Goal: Task Accomplishment & Management: Complete application form

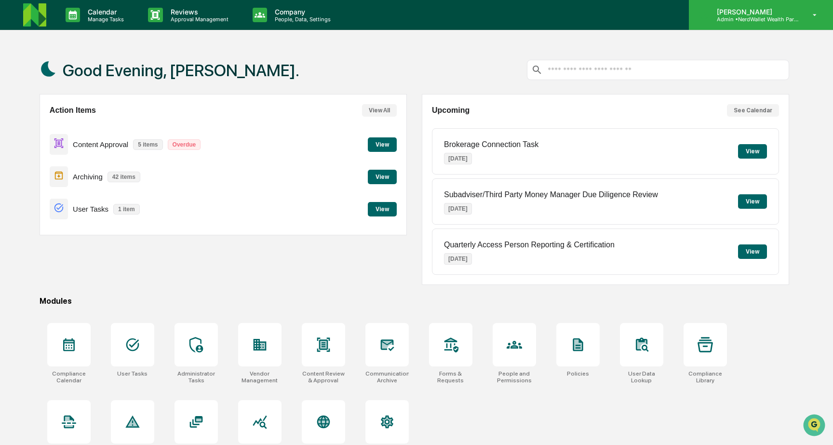
click at [749, 16] on p "Admin • NerdWallet Wealth Partners" at bounding box center [755, 19] width 90 height 7
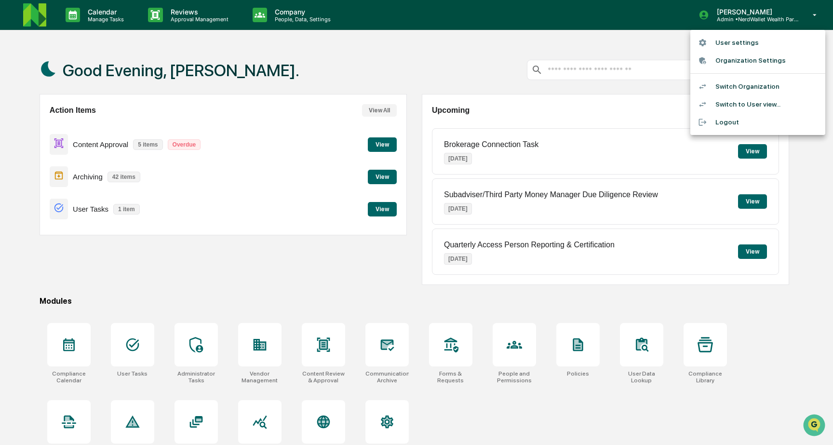
click at [742, 101] on li "Switch to User view..." at bounding box center [758, 105] width 135 height 18
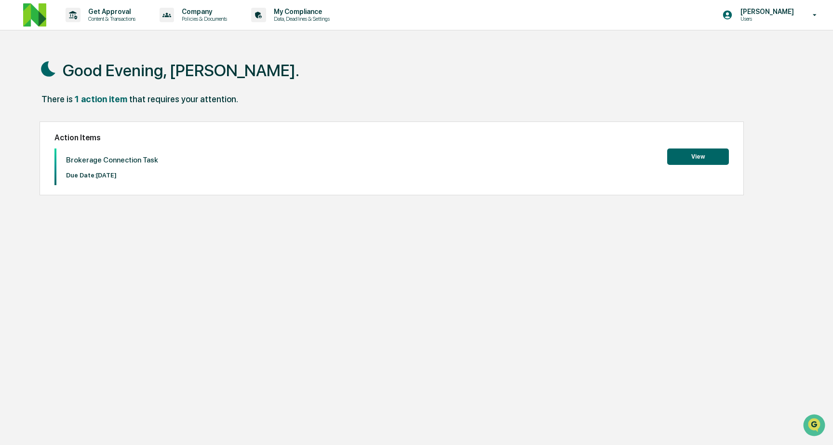
click at [694, 162] on button "View" at bounding box center [699, 157] width 62 height 16
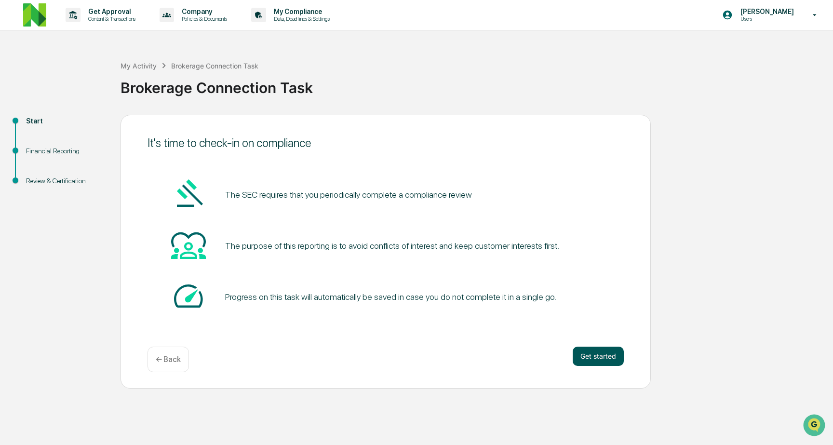
click at [592, 356] on button "Get started" at bounding box center [598, 356] width 51 height 19
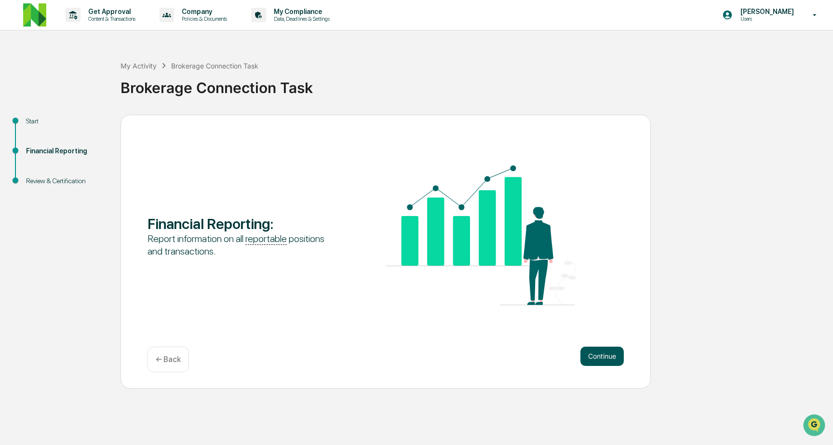
click at [602, 362] on button "Continue" at bounding box center [602, 356] width 43 height 19
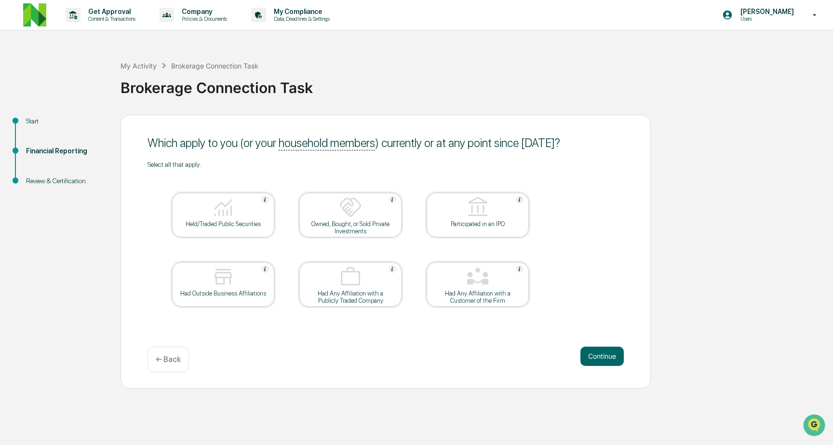
click at [253, 200] on div at bounding box center [223, 208] width 96 height 25
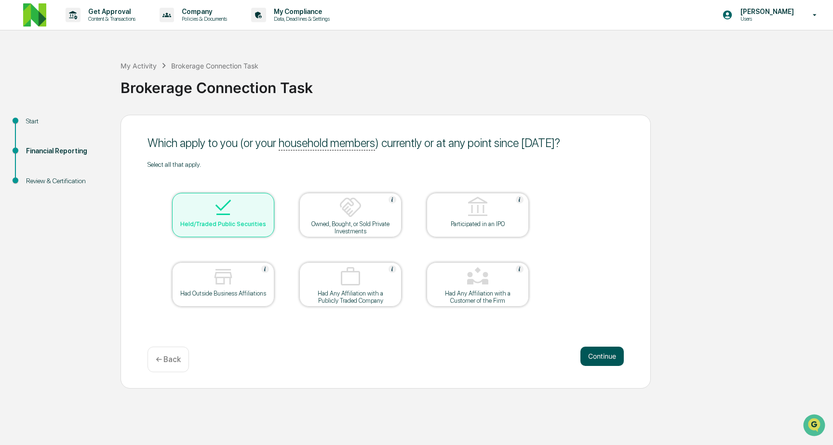
click at [608, 361] on button "Continue" at bounding box center [602, 356] width 43 height 19
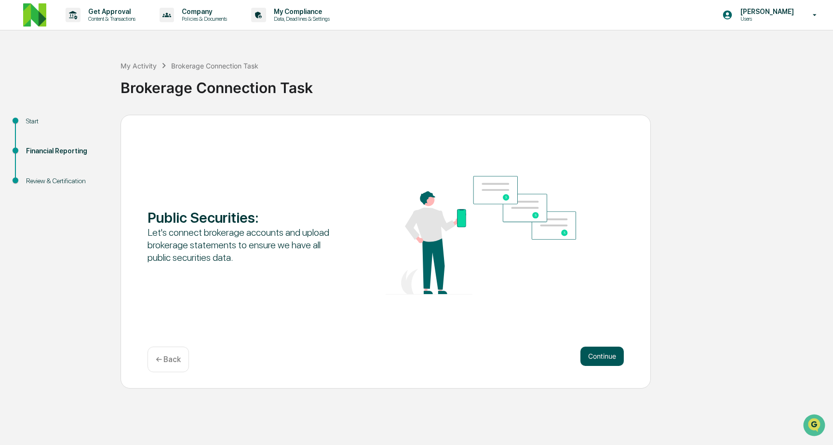
click at [597, 350] on button "Continue" at bounding box center [602, 356] width 43 height 19
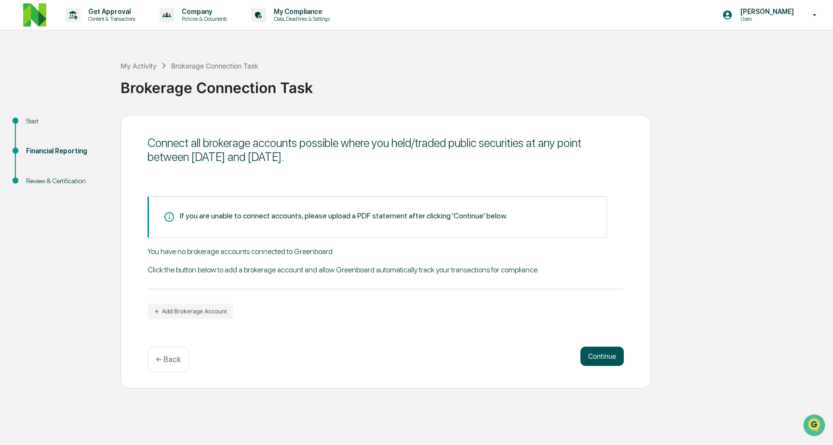
click at [586, 356] on button "Continue" at bounding box center [602, 356] width 43 height 19
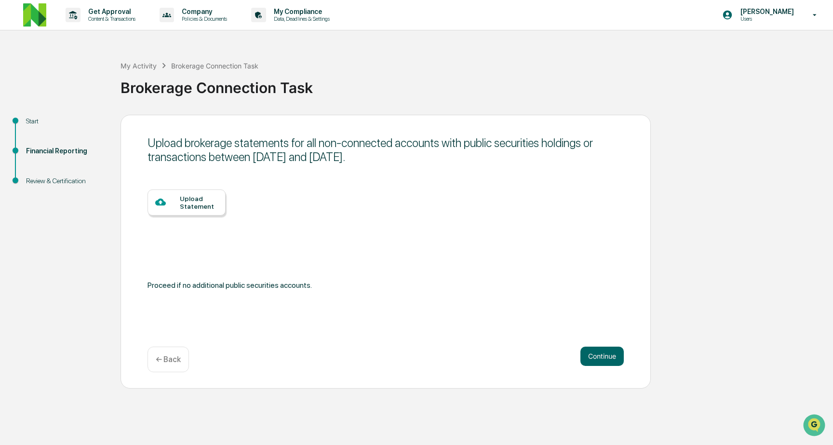
click at [211, 205] on div "Upload Statement" at bounding box center [199, 202] width 38 height 15
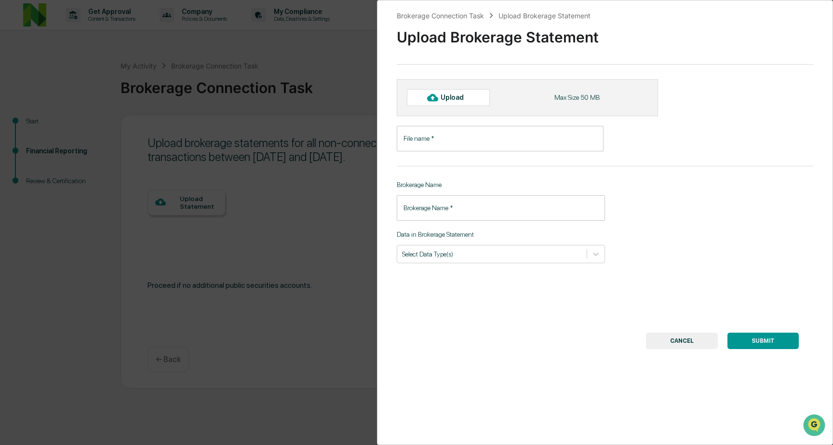
click at [471, 96] on div "Upload" at bounding box center [456, 98] width 31 height 8
type input "**********"
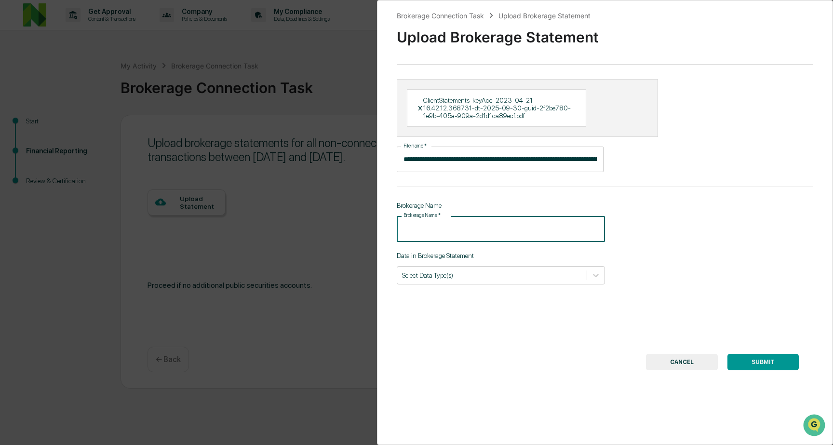
click at [529, 243] on div "**********" at bounding box center [605, 222] width 456 height 445
type input "**********"
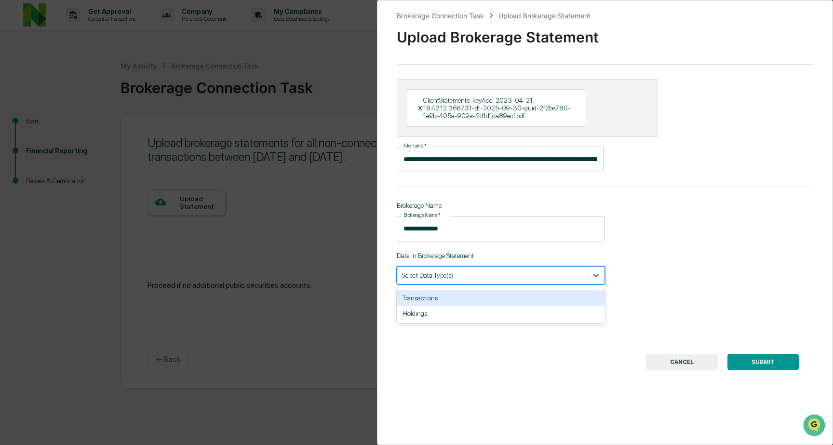
click at [457, 279] on div at bounding box center [492, 275] width 180 height 9
click at [460, 300] on div "Transactions" at bounding box center [501, 297] width 208 height 15
click at [458, 300] on div "Holdings" at bounding box center [501, 297] width 208 height 15
click at [754, 366] on button "SUBMIT" at bounding box center [763, 362] width 71 height 16
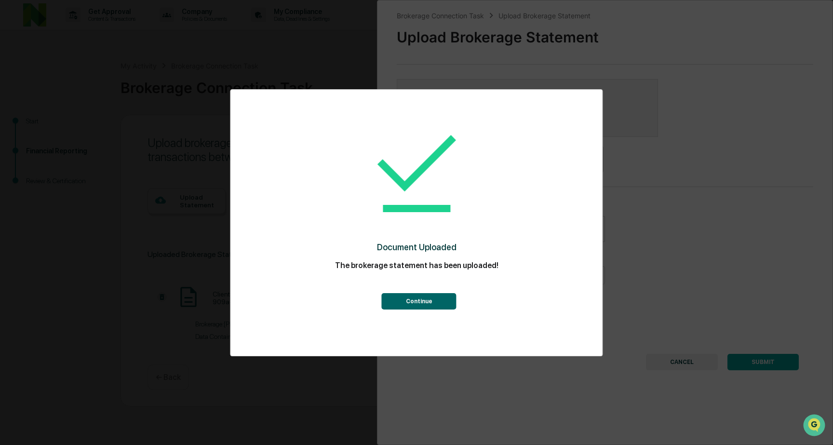
click at [450, 294] on button "Continue" at bounding box center [419, 301] width 75 height 16
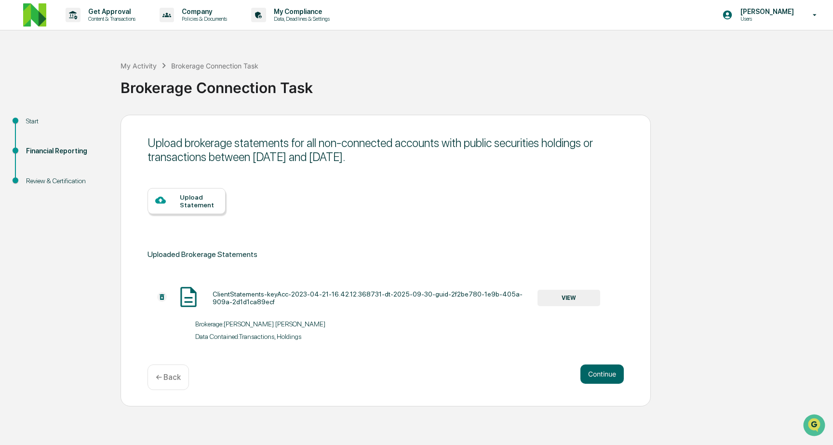
click at [210, 207] on div "Upload Statement" at bounding box center [199, 200] width 38 height 15
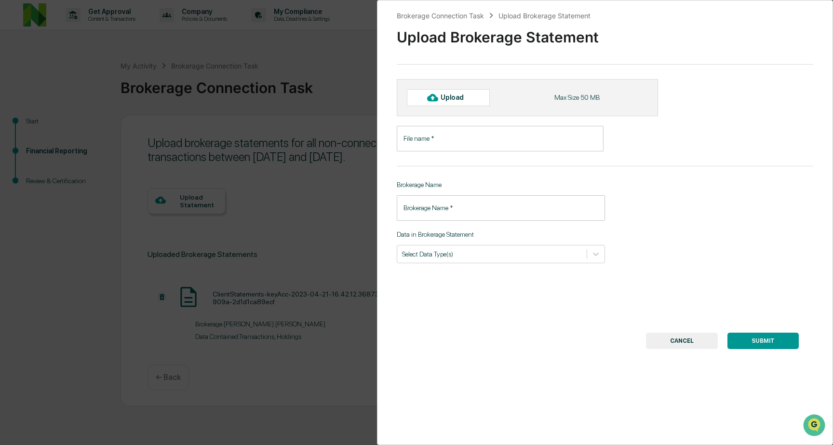
click at [453, 145] on input "File name   *" at bounding box center [500, 139] width 207 height 26
click at [450, 94] on div "Upload" at bounding box center [456, 98] width 31 height 8
type input "**********"
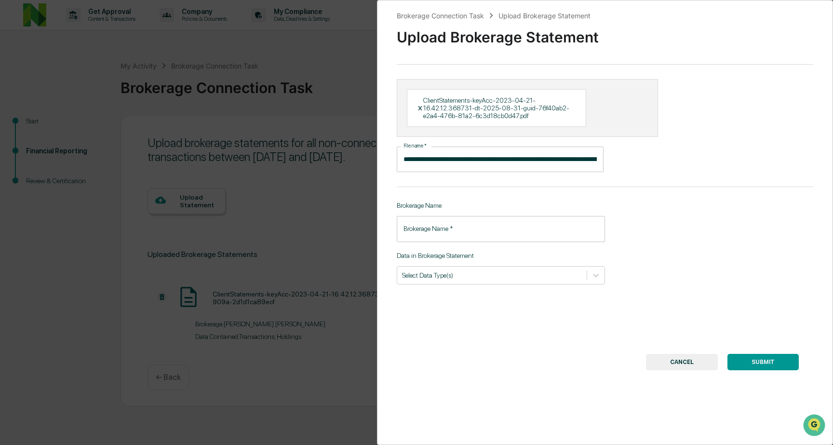
click at [470, 228] on input "Brokerage Name   *" at bounding box center [501, 229] width 208 height 26
type input "**********"
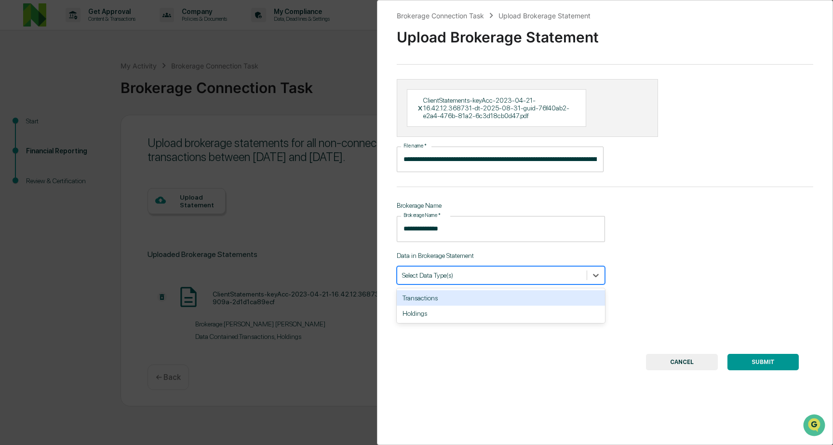
click at [478, 278] on div at bounding box center [492, 275] width 180 height 9
click at [472, 292] on div "Transactions" at bounding box center [501, 297] width 208 height 15
click at [457, 302] on div "Holdings" at bounding box center [501, 297] width 208 height 15
click at [763, 365] on button "SUBMIT" at bounding box center [763, 362] width 71 height 16
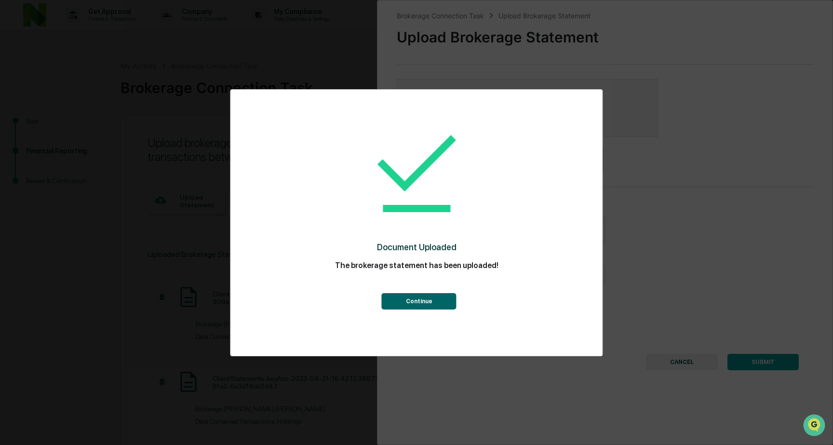
click at [408, 300] on button "Continue" at bounding box center [419, 301] width 75 height 16
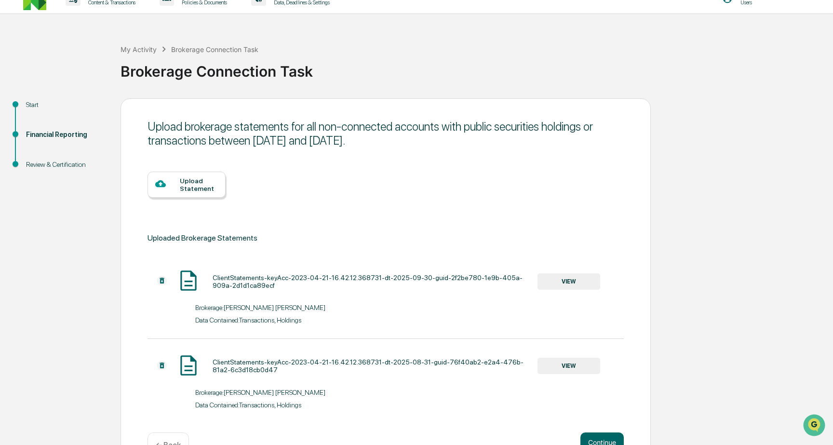
scroll to position [47, 0]
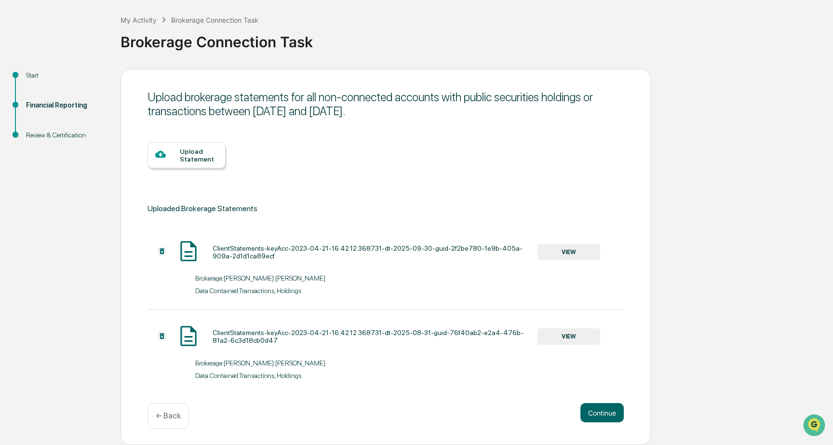
click at [207, 150] on div "Upload Statement" at bounding box center [199, 155] width 38 height 15
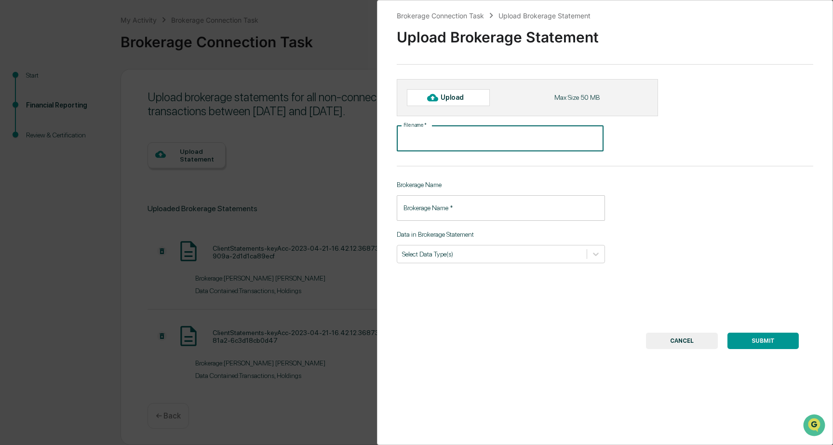
click at [455, 141] on input "File name   *" at bounding box center [500, 139] width 207 height 26
type input "*"
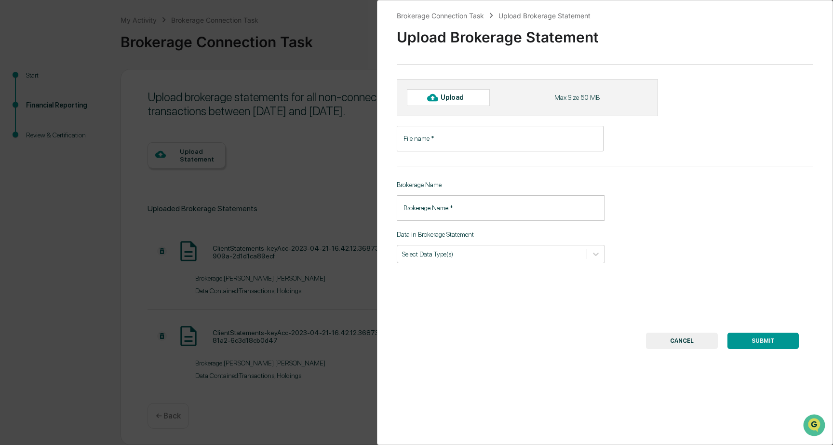
click at [465, 96] on div "Upload" at bounding box center [456, 98] width 31 height 8
type input "**********"
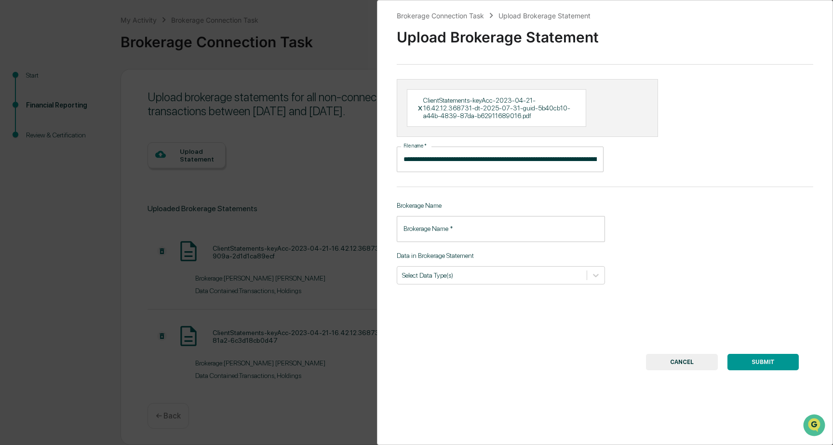
click at [553, 232] on input "Brokerage Name   *" at bounding box center [501, 229] width 208 height 26
type input "**********"
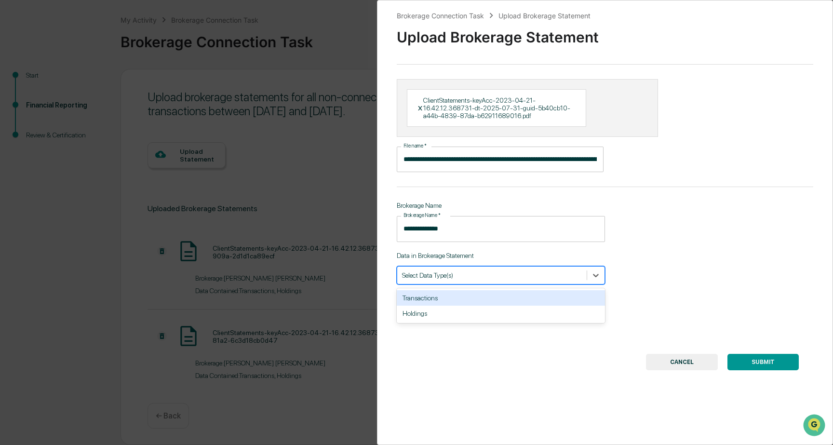
click at [526, 278] on div at bounding box center [492, 275] width 180 height 9
click at [509, 297] on div "Transactions" at bounding box center [501, 297] width 208 height 15
click at [504, 304] on div "Holdings" at bounding box center [501, 297] width 208 height 15
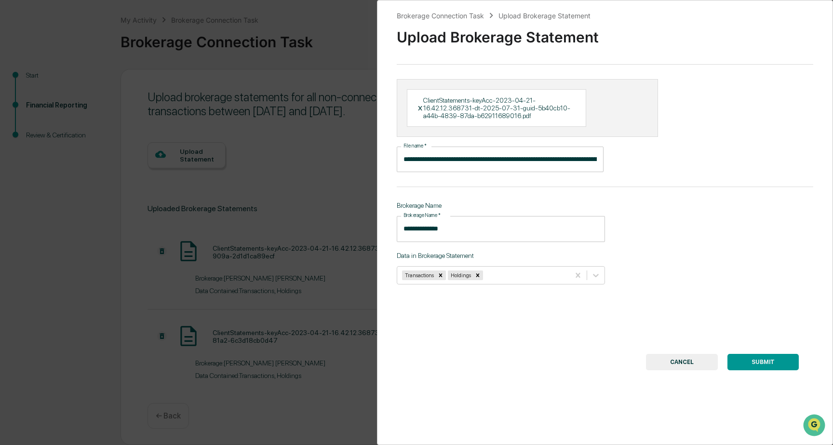
click at [743, 295] on div "**********" at bounding box center [605, 222] width 456 height 445
click at [767, 359] on button "SUBMIT" at bounding box center [763, 362] width 71 height 16
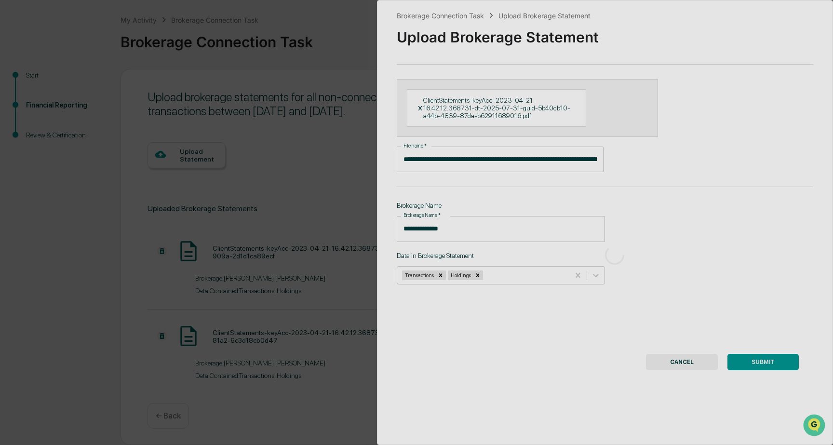
scroll to position [0, 0]
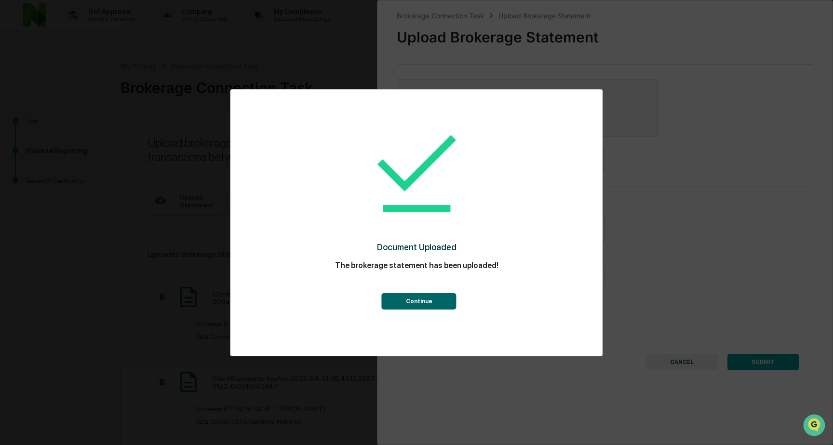
click at [433, 309] on button "Continue" at bounding box center [419, 301] width 75 height 16
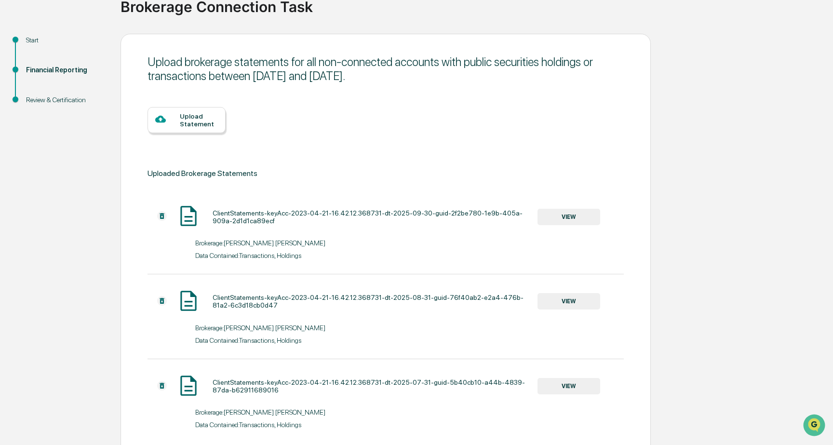
scroll to position [132, 0]
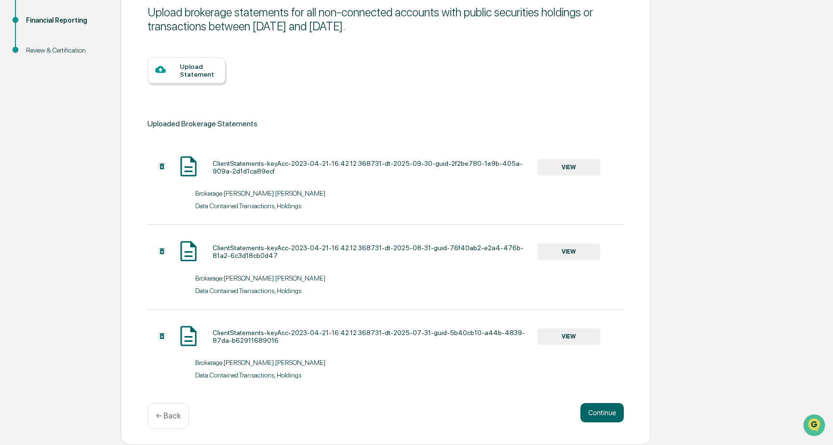
click at [200, 67] on div "Upload Statement" at bounding box center [199, 70] width 38 height 15
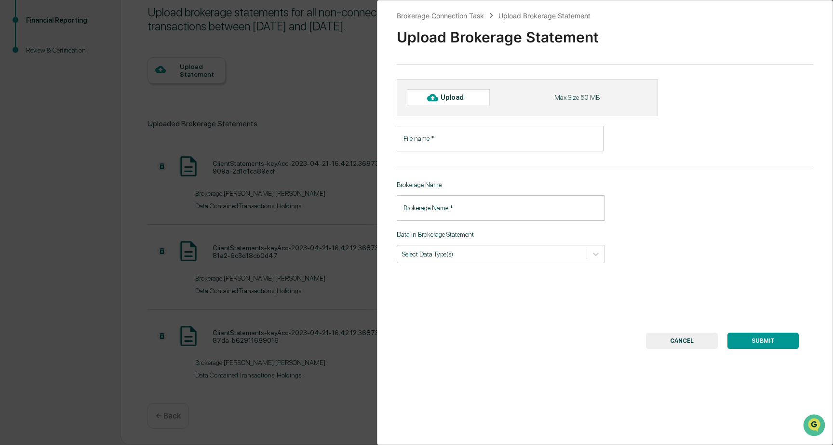
click at [461, 100] on div "Upload" at bounding box center [456, 98] width 31 height 8
type input "**********"
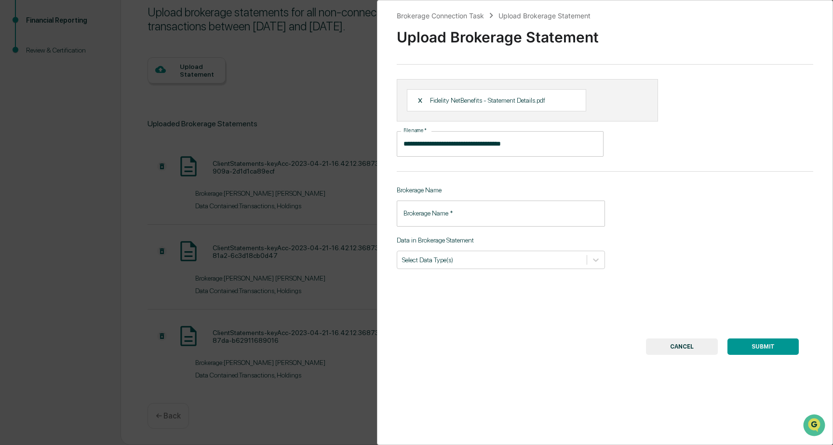
click at [509, 218] on input "Brokerage Name   *" at bounding box center [501, 214] width 208 height 26
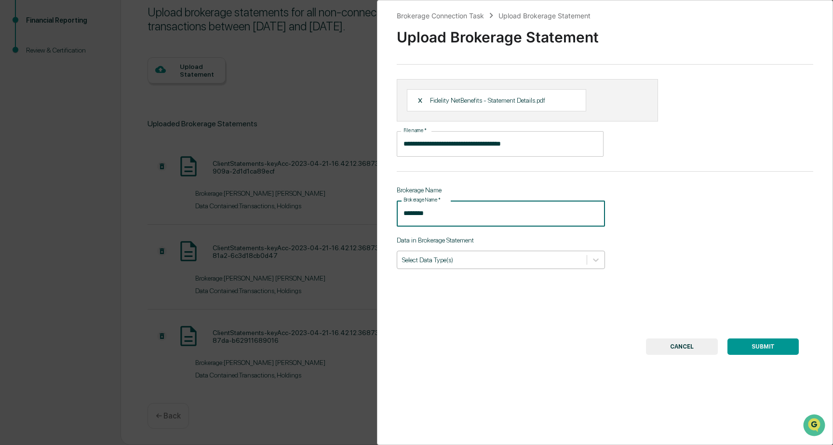
type input "********"
click at [504, 261] on div at bounding box center [492, 259] width 180 height 9
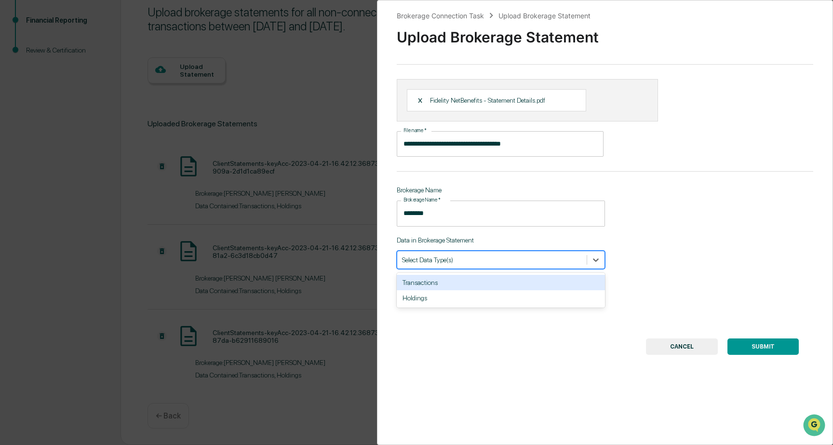
click at [501, 279] on div "Transactions" at bounding box center [501, 282] width 208 height 15
click at [500, 292] on div "Holdings" at bounding box center [501, 282] width 208 height 19
click at [498, 288] on div "Holdings" at bounding box center [501, 282] width 208 height 15
click at [774, 344] on button "SUBMIT" at bounding box center [763, 347] width 71 height 16
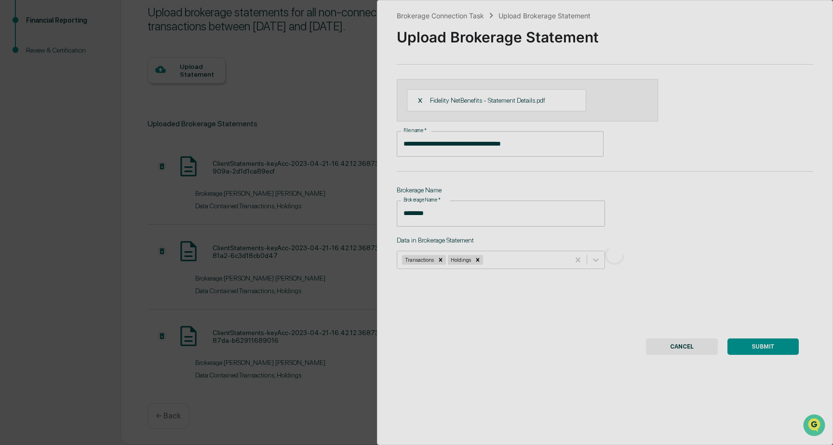
scroll to position [0, 0]
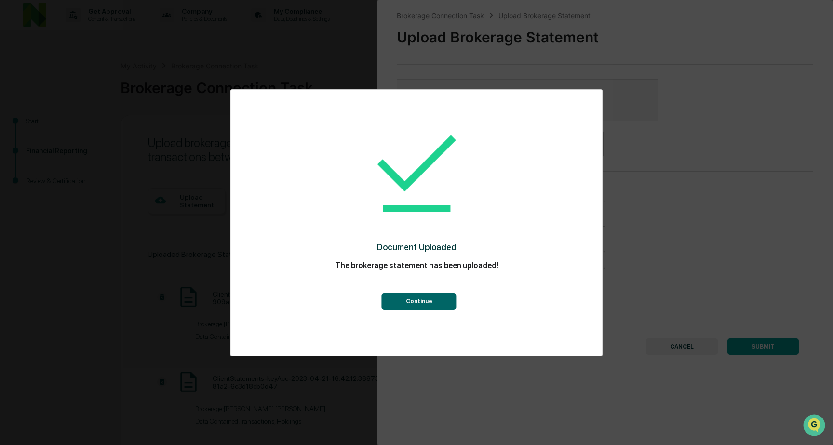
click at [412, 303] on button "Continue" at bounding box center [419, 301] width 75 height 16
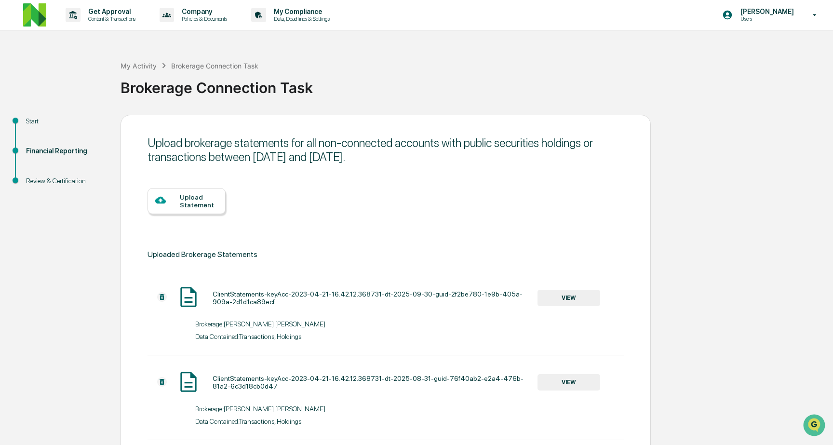
click at [184, 201] on div "Upload Statement" at bounding box center [199, 200] width 38 height 15
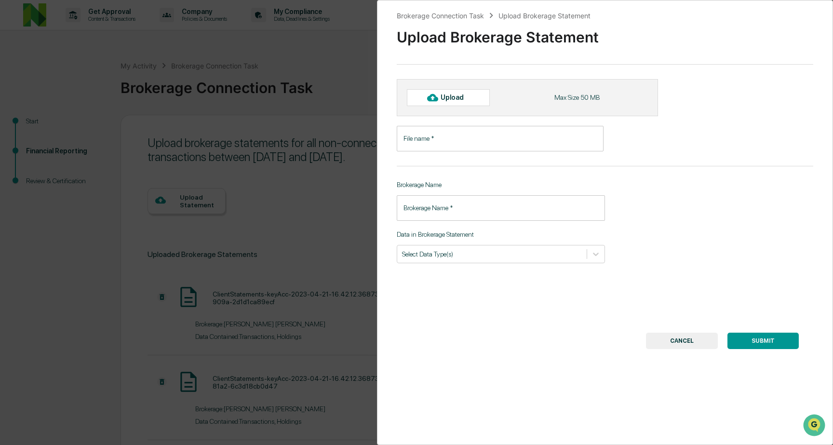
click at [460, 97] on div "Upload" at bounding box center [456, 98] width 31 height 8
type input "**********"
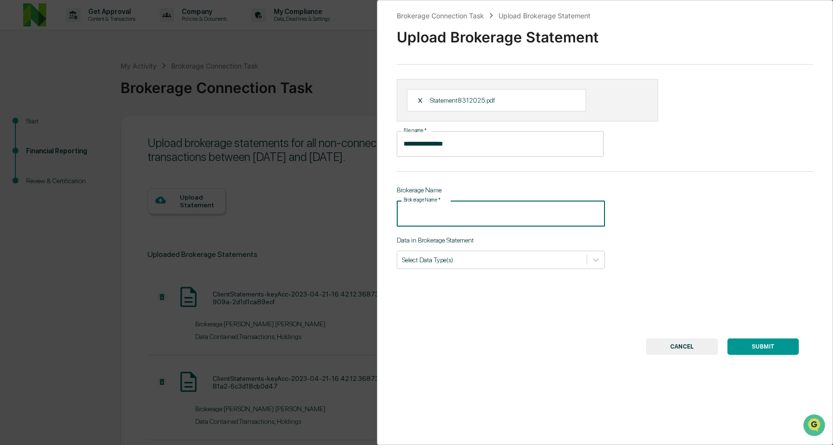
click at [505, 218] on input "Brokerage Name   *" at bounding box center [501, 214] width 208 height 26
type input "********"
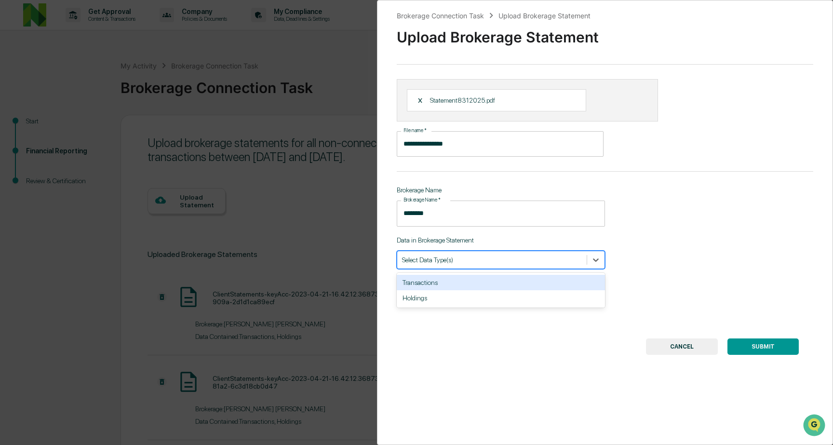
click at [500, 256] on div at bounding box center [492, 259] width 180 height 9
click at [497, 275] on div "Transactions Holdings" at bounding box center [501, 290] width 208 height 35
click at [480, 285] on div "Transactions" at bounding box center [501, 282] width 208 height 15
click at [469, 290] on div "Holdings" at bounding box center [501, 282] width 208 height 15
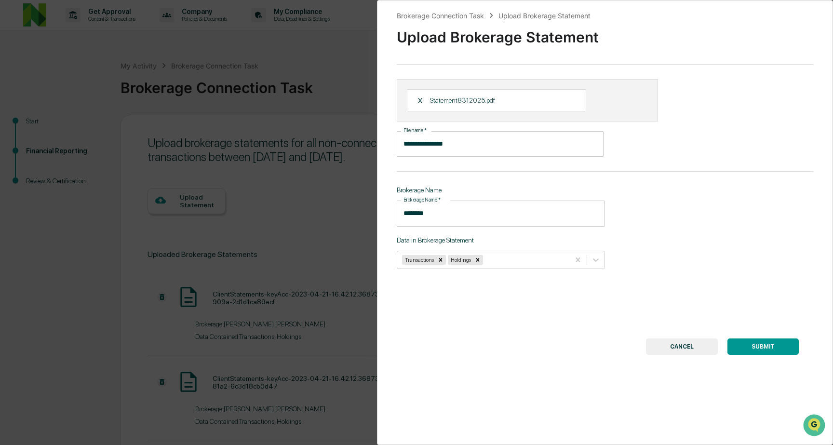
click at [758, 345] on button "SUBMIT" at bounding box center [763, 347] width 71 height 16
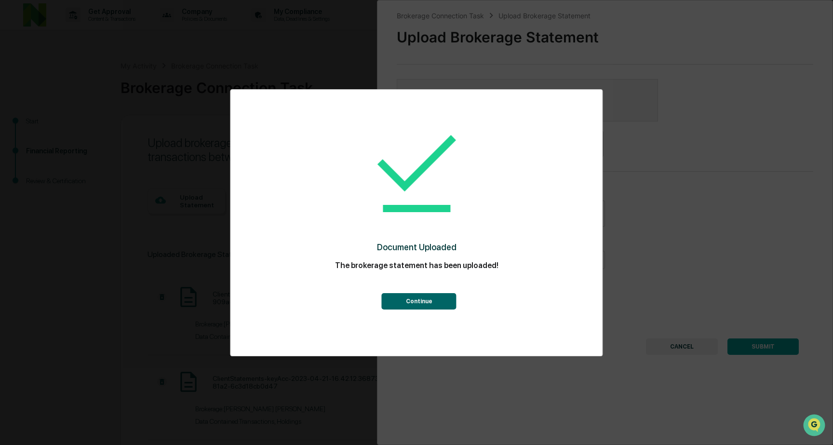
click at [422, 299] on button "Continue" at bounding box center [419, 301] width 75 height 16
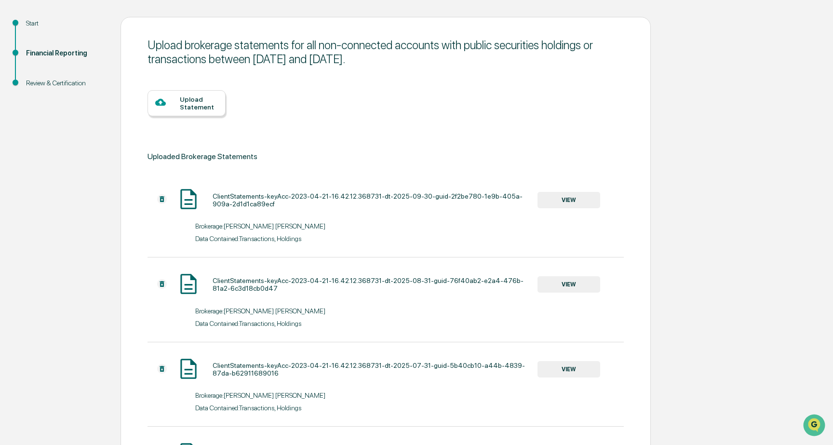
scroll to position [302, 0]
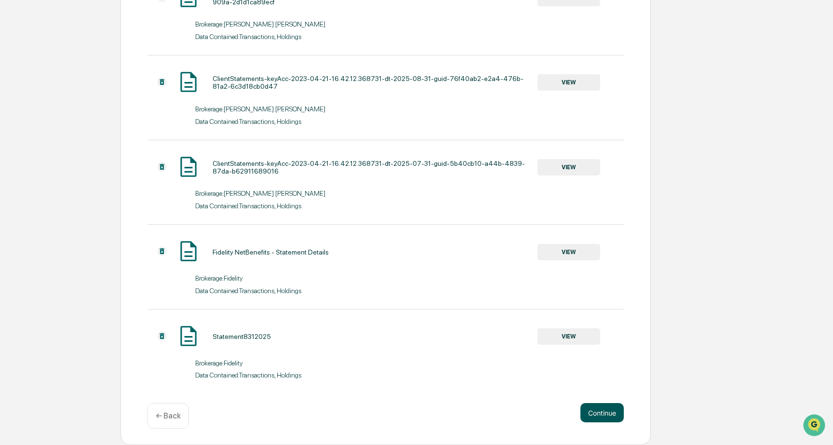
click at [601, 409] on button "Continue" at bounding box center [602, 412] width 43 height 19
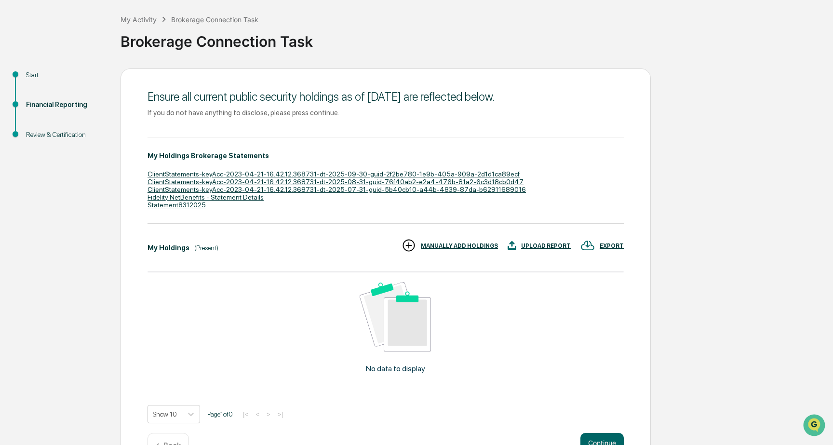
scroll to position [77, 0]
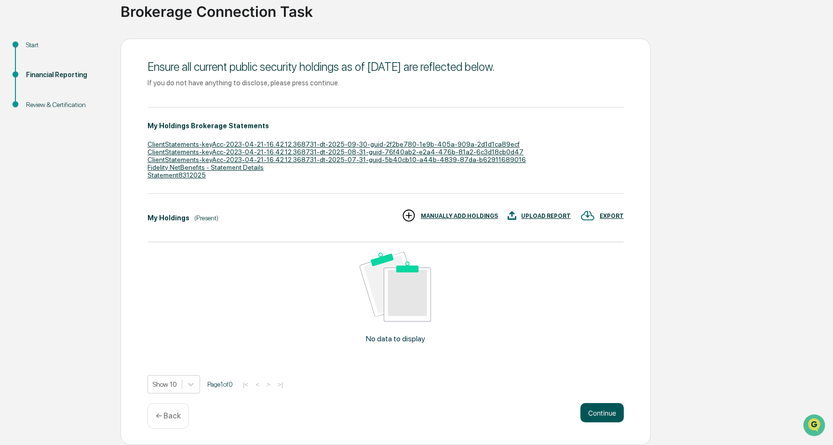
click at [604, 411] on button "Continue" at bounding box center [602, 412] width 43 height 19
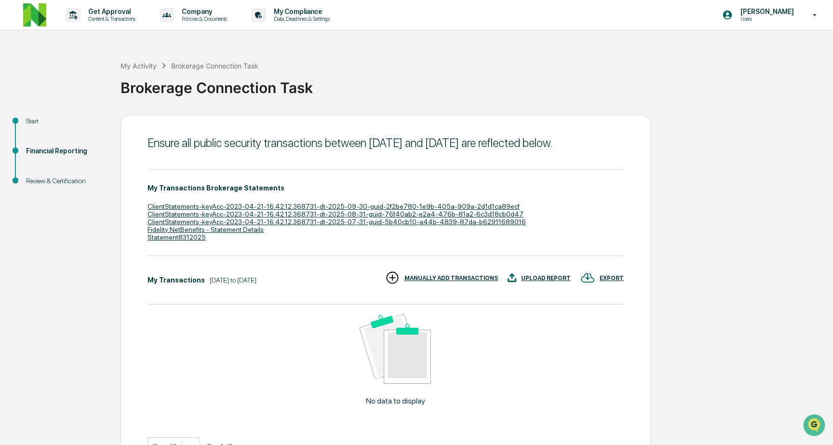
scroll to position [77, 0]
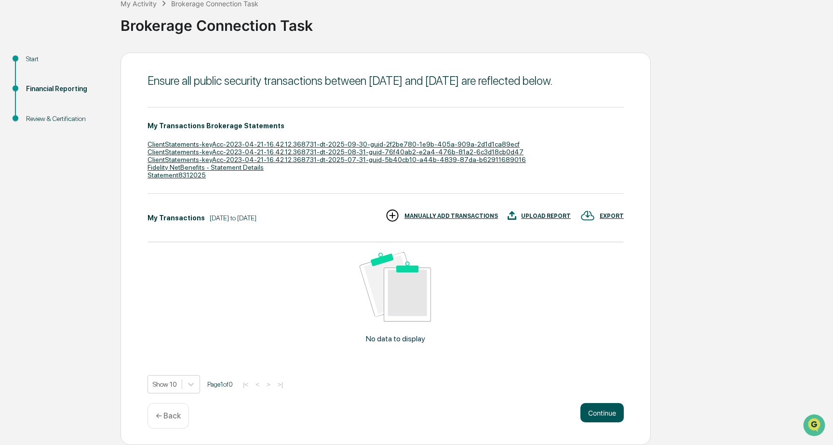
click at [604, 414] on button "Continue" at bounding box center [602, 412] width 43 height 19
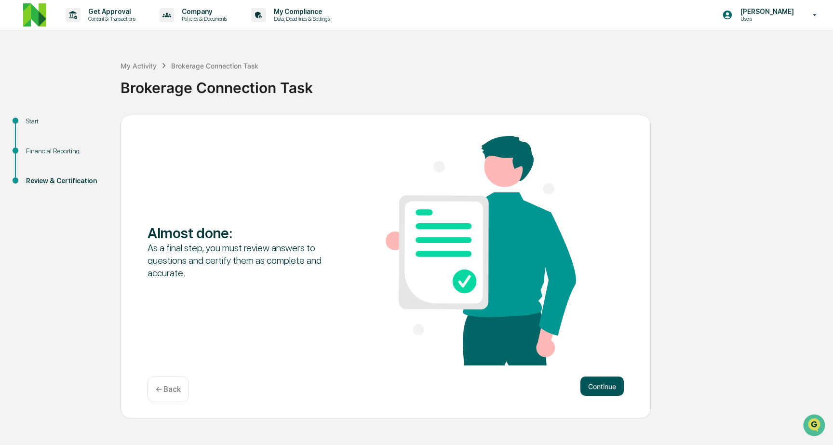
click at [599, 390] on button "Continue" at bounding box center [602, 386] width 43 height 19
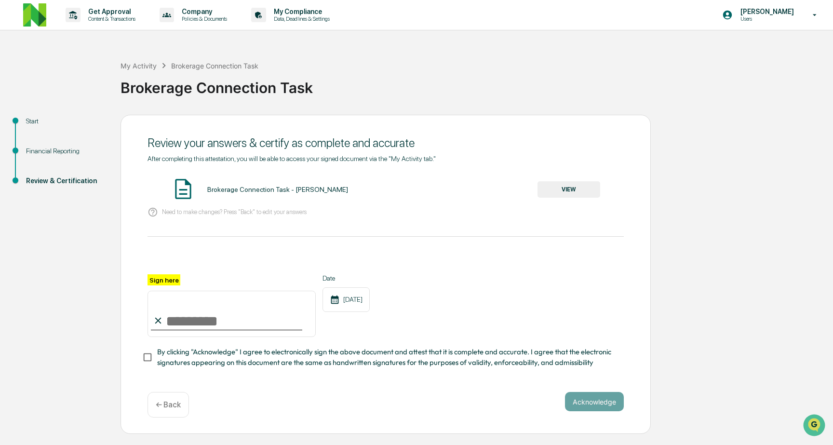
click at [563, 184] on button "VIEW" at bounding box center [569, 189] width 63 height 16
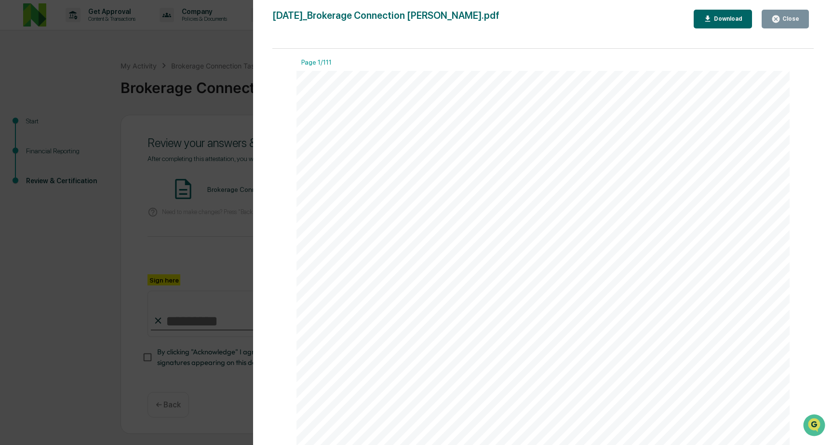
scroll to position [779, 0]
